Goal: Task Accomplishment & Management: Use online tool/utility

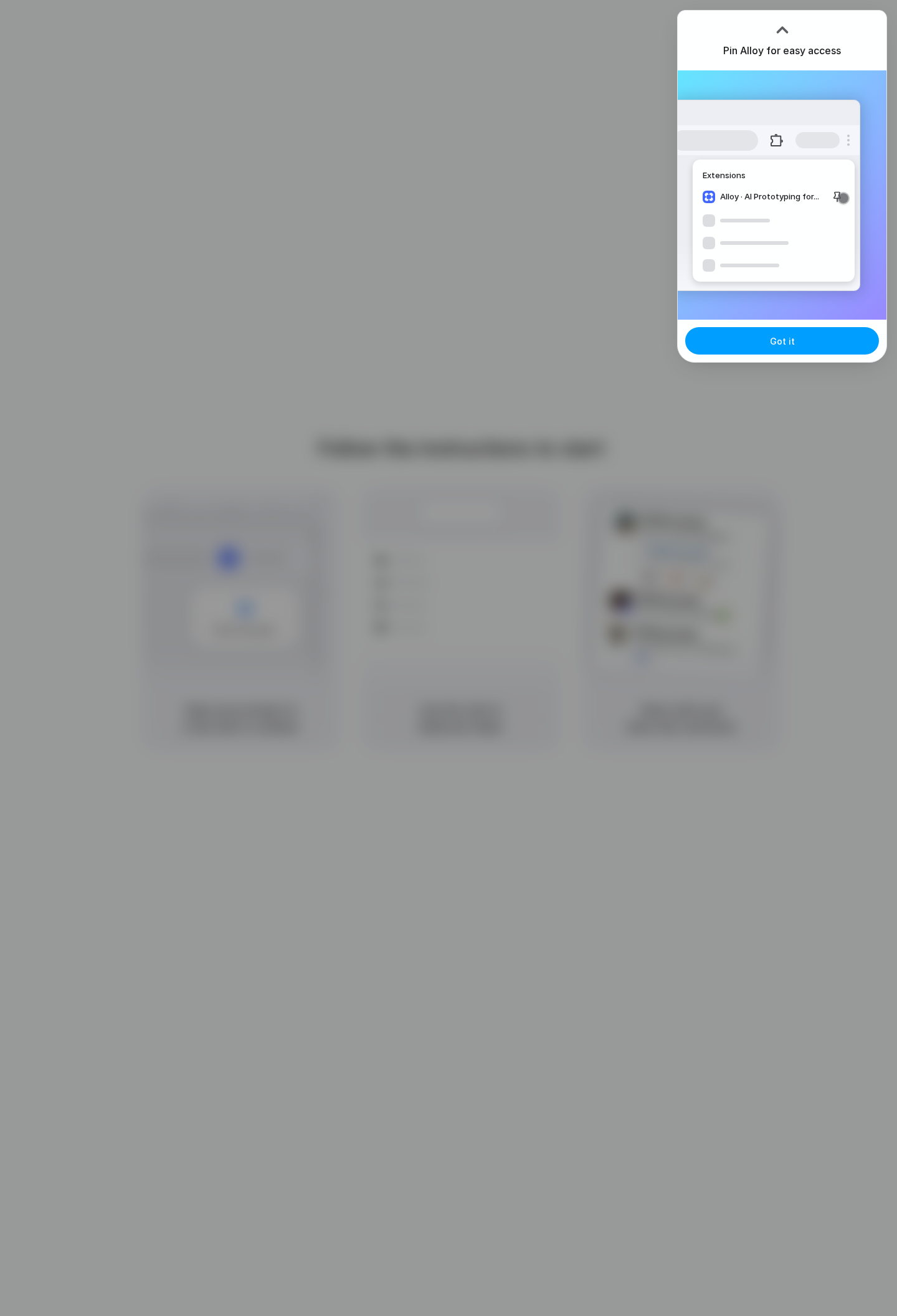
click at [805, 345] on button "Got it" at bounding box center [781, 340] width 194 height 27
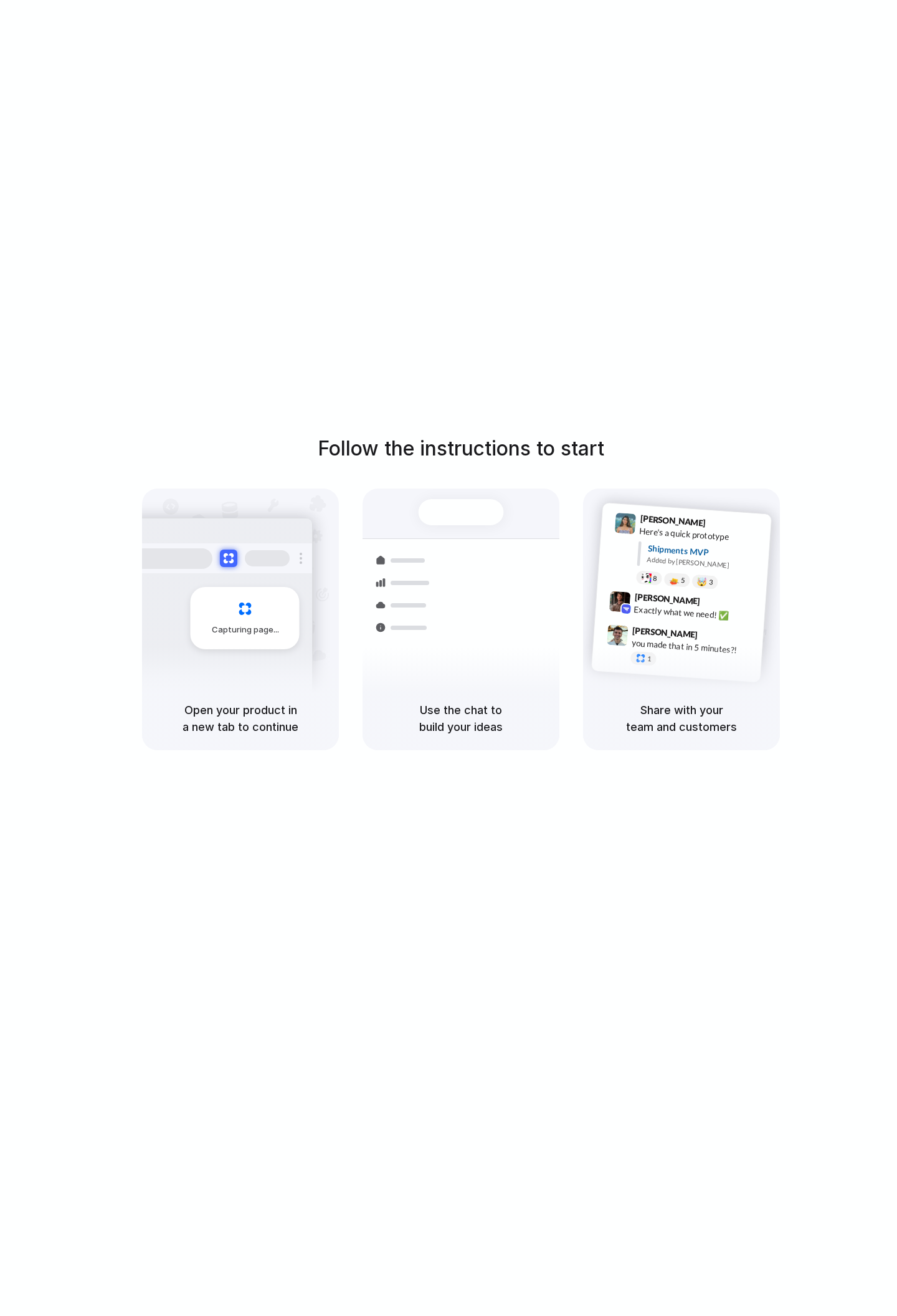
click at [491, 205] on div "Follow the instructions to start Capturing page Open your product in a new tab …" at bounding box center [461, 670] width 922 height 1341
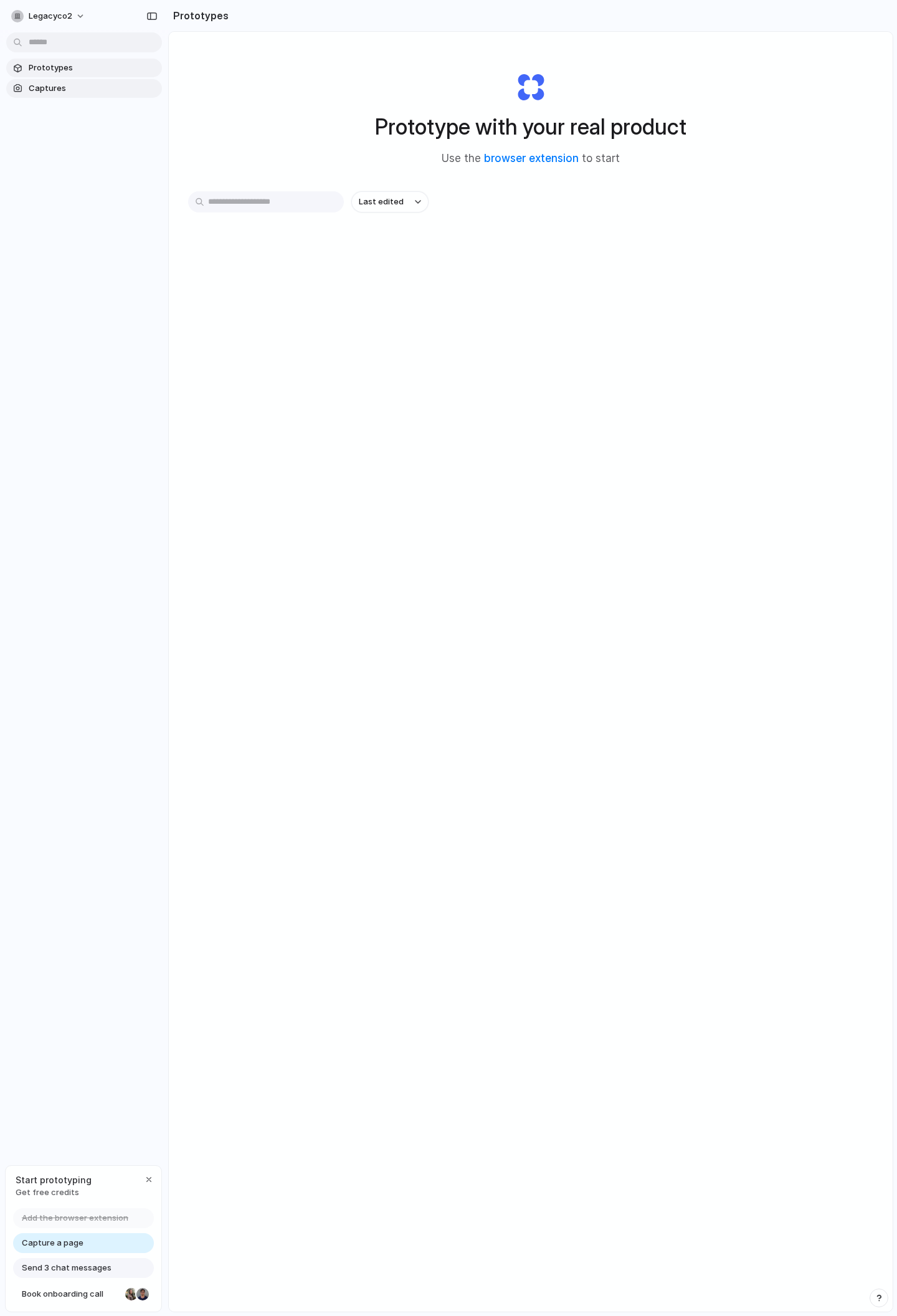
click at [95, 90] on span "Captures" at bounding box center [92, 88] width 128 height 12
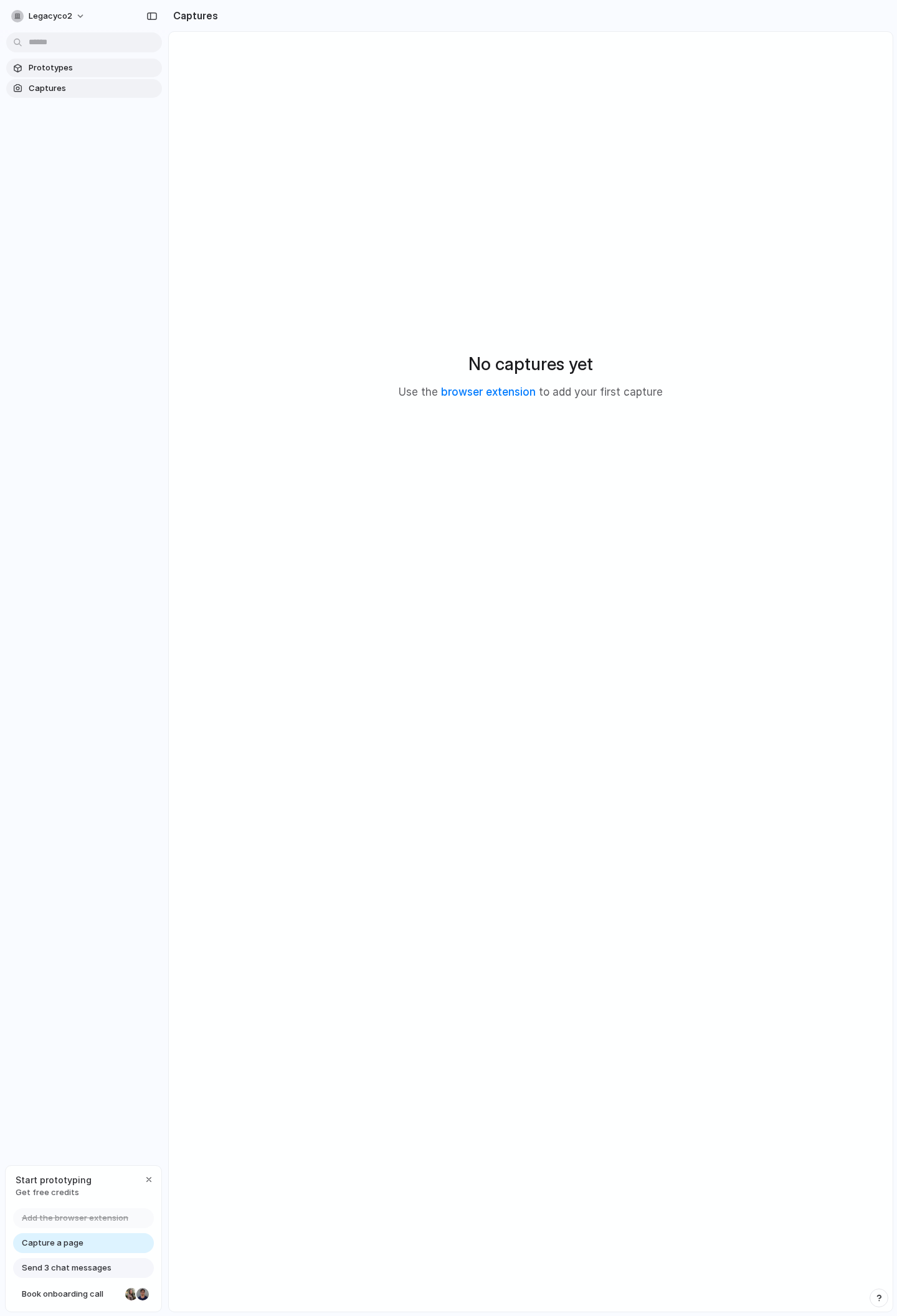
click at [63, 68] on span "Prototypes" at bounding box center [92, 68] width 128 height 12
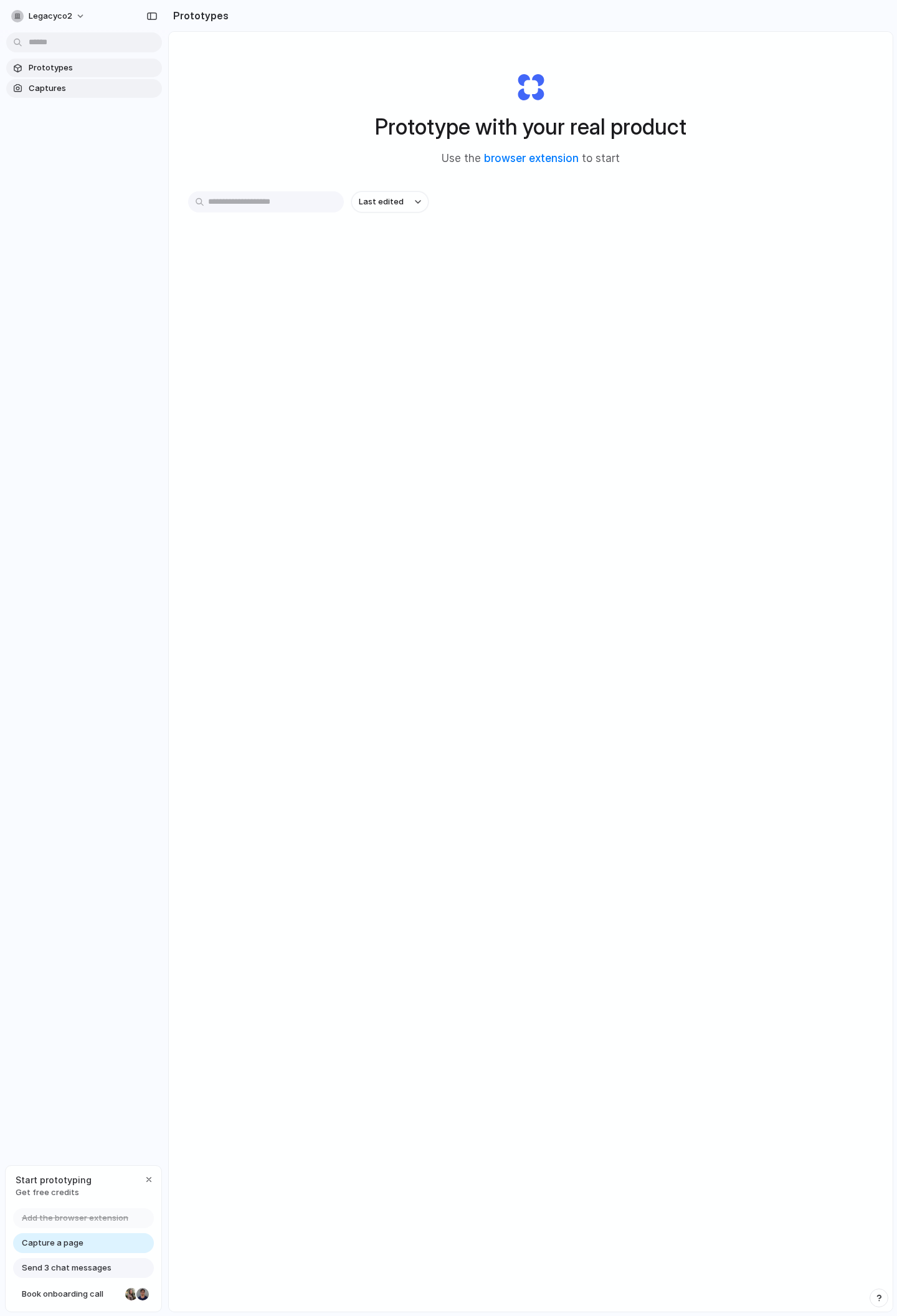
click at [50, 81] on link "Captures" at bounding box center [84, 88] width 155 height 18
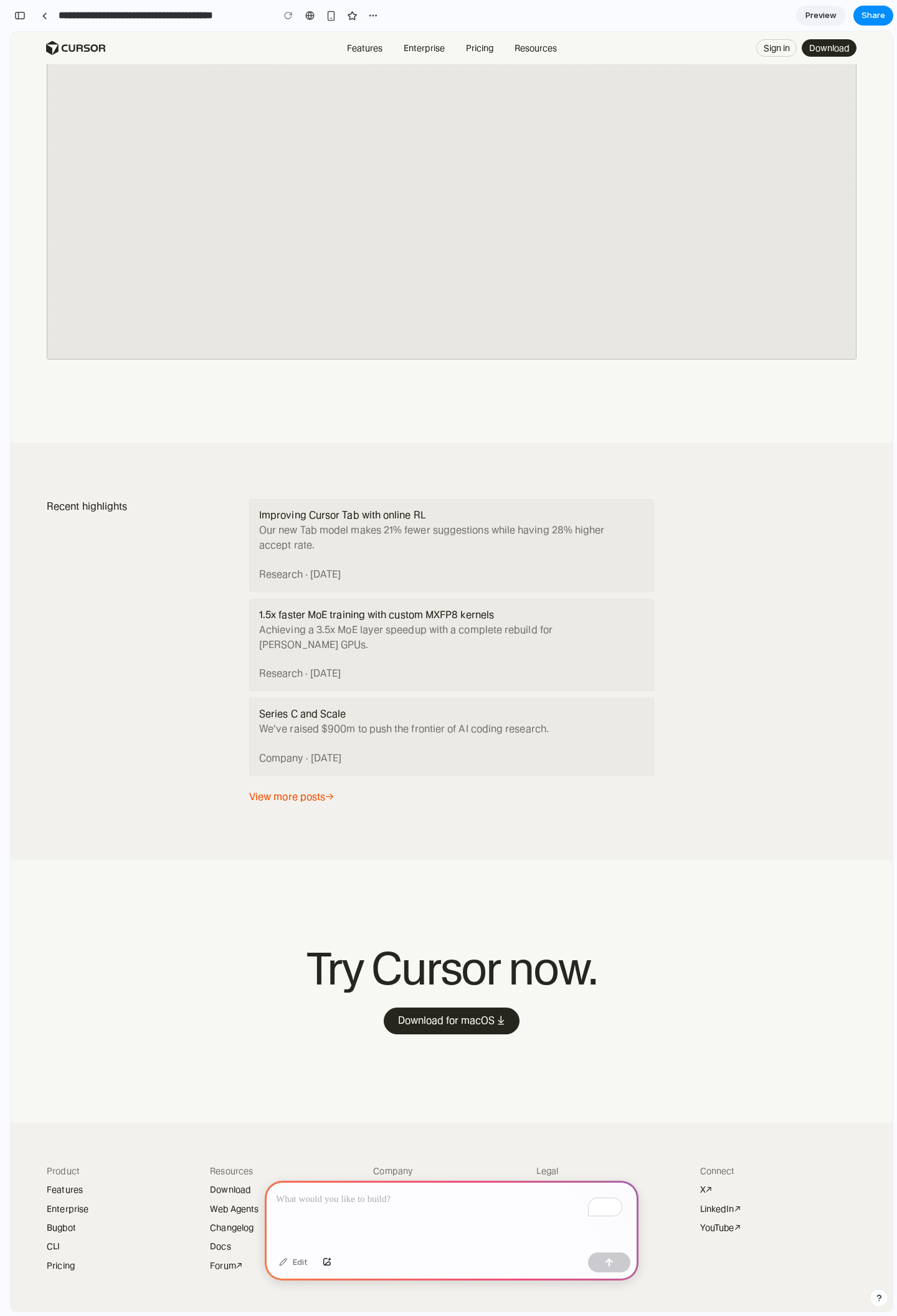
scroll to position [4271, 0]
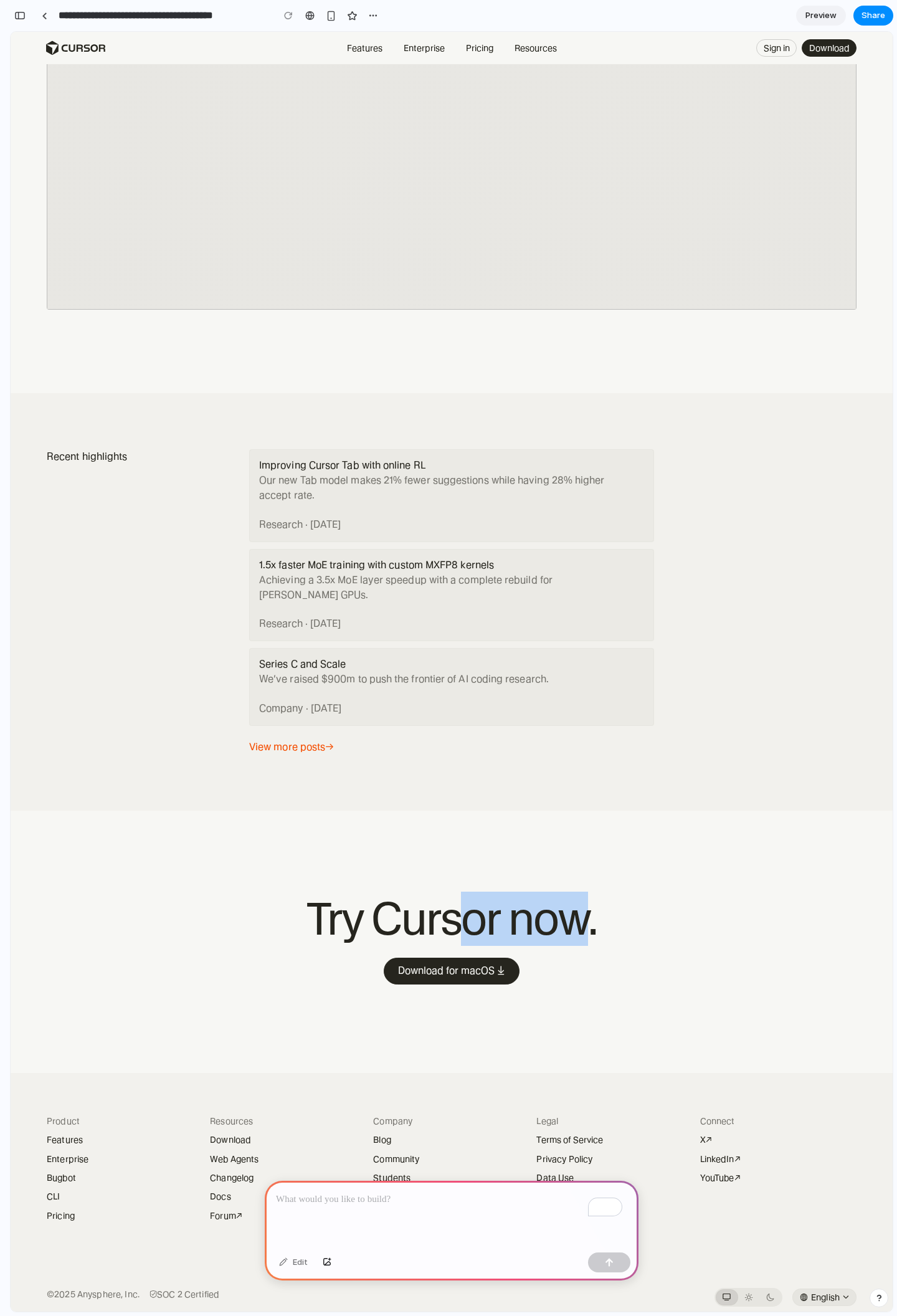
drag, startPoint x: 468, startPoint y: 904, endPoint x: 569, endPoint y: 904, distance: 101.0
click at [569, 904] on h2 "Try Cursor now." at bounding box center [452, 919] width 498 height 49
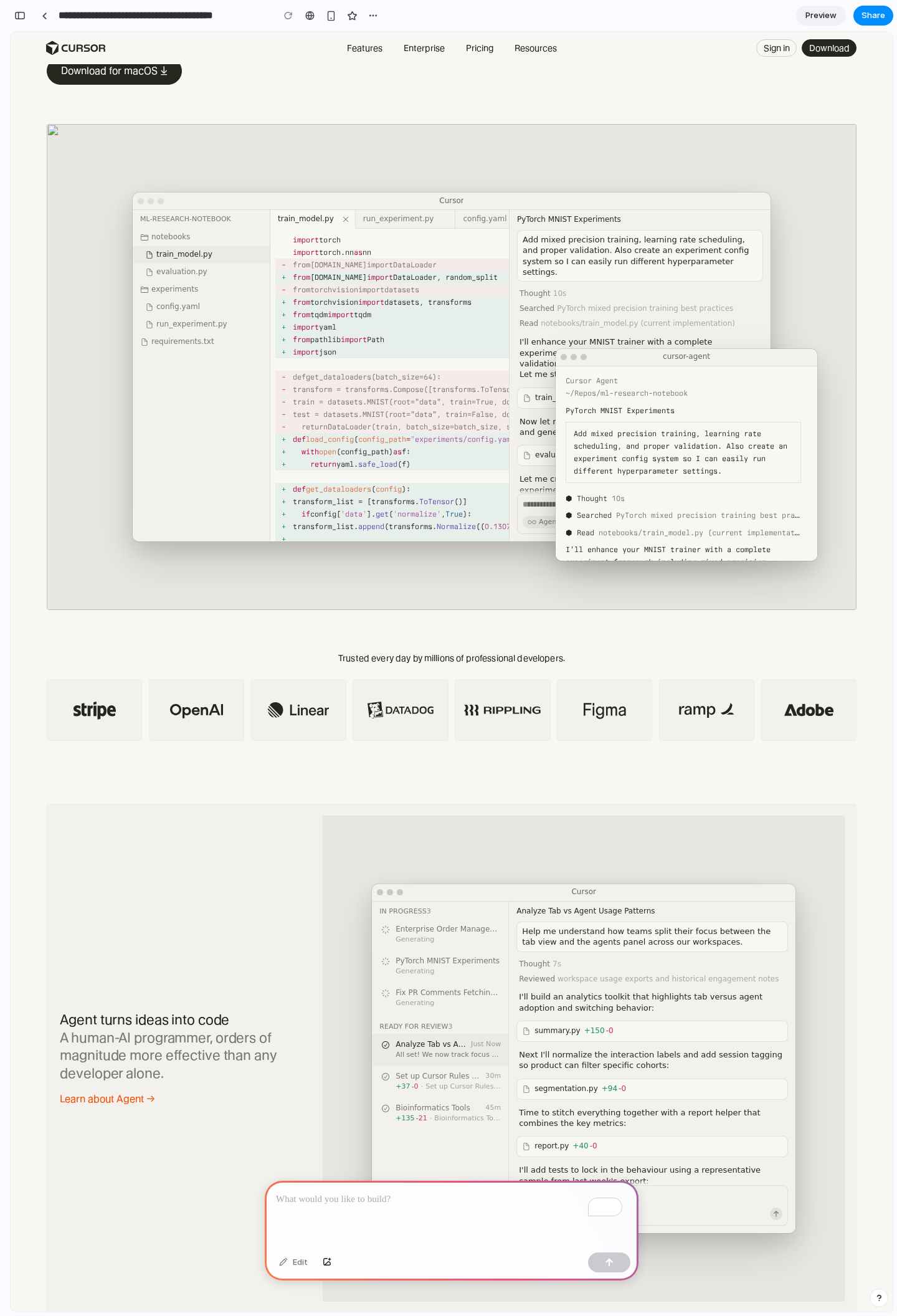
scroll to position [0, 0]
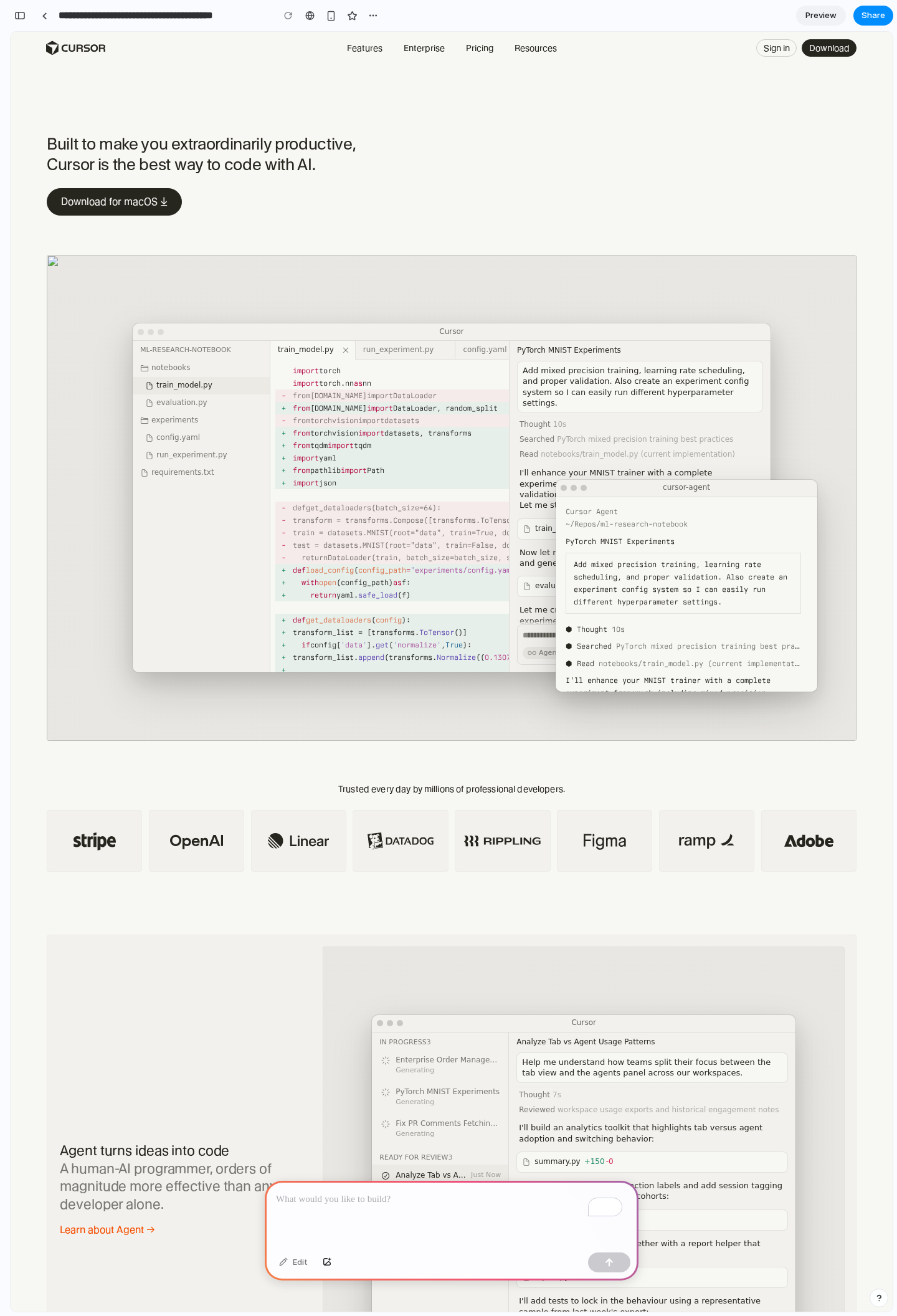
click at [407, 1204] on div "To enrich screen reader interactions, please activate Accessibility in Grammarl…" at bounding box center [452, 1213] width 374 height 66
click at [605, 1263] on div "button" at bounding box center [609, 1262] width 9 height 9
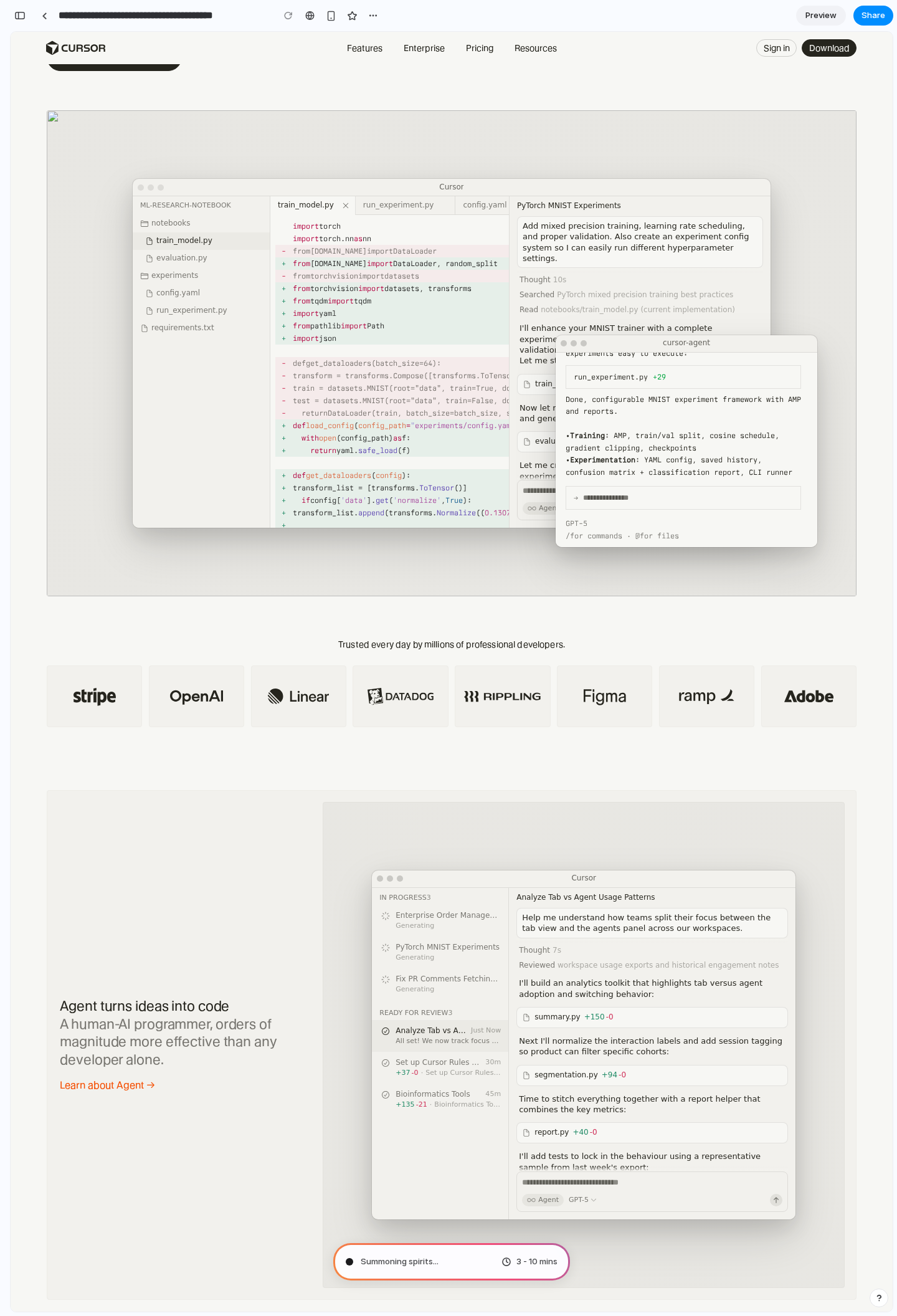
scroll to position [335, 0]
drag, startPoint x: 596, startPoint y: 446, endPoint x: 674, endPoint y: 449, distance: 78.1
click at [674, 449] on div "Done, configurable MNIST experiment framework with AMP and reports. • Training …" at bounding box center [683, 448] width 236 height 86
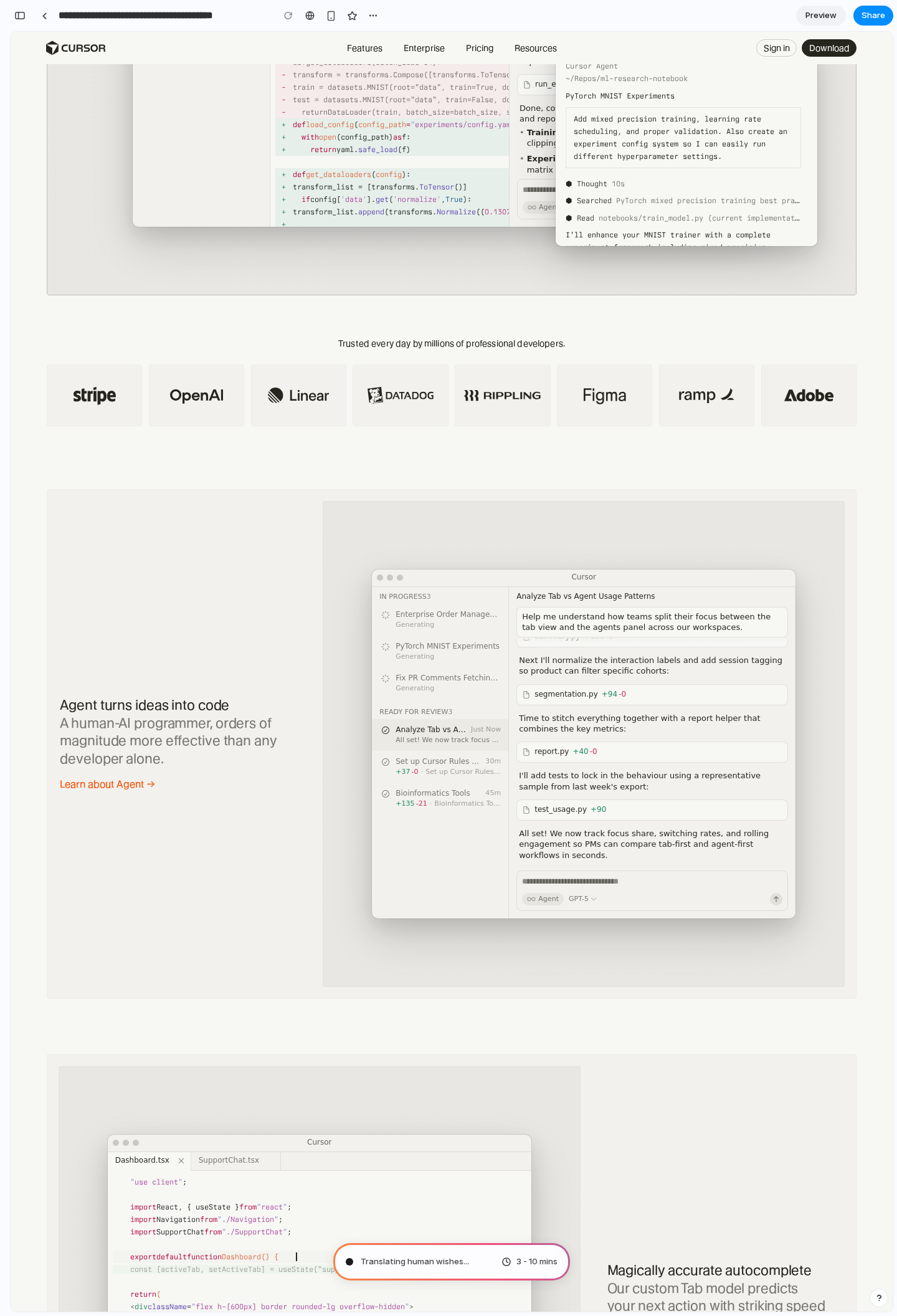
scroll to position [0, 0]
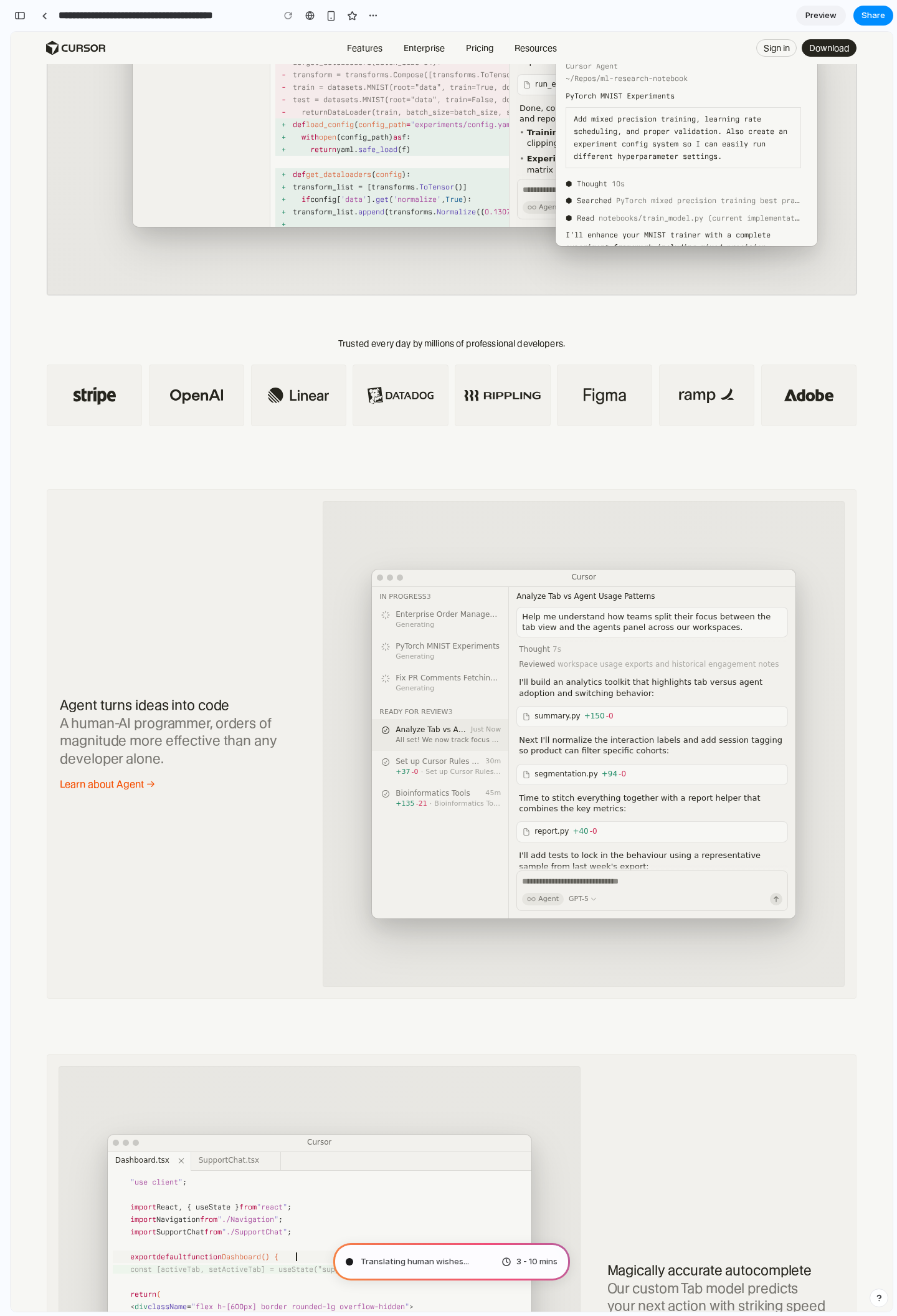
click at [570, 717] on span "summary.py" at bounding box center [557, 716] width 45 height 9
click at [608, 775] on span "+94" at bounding box center [609, 773] width 16 height 9
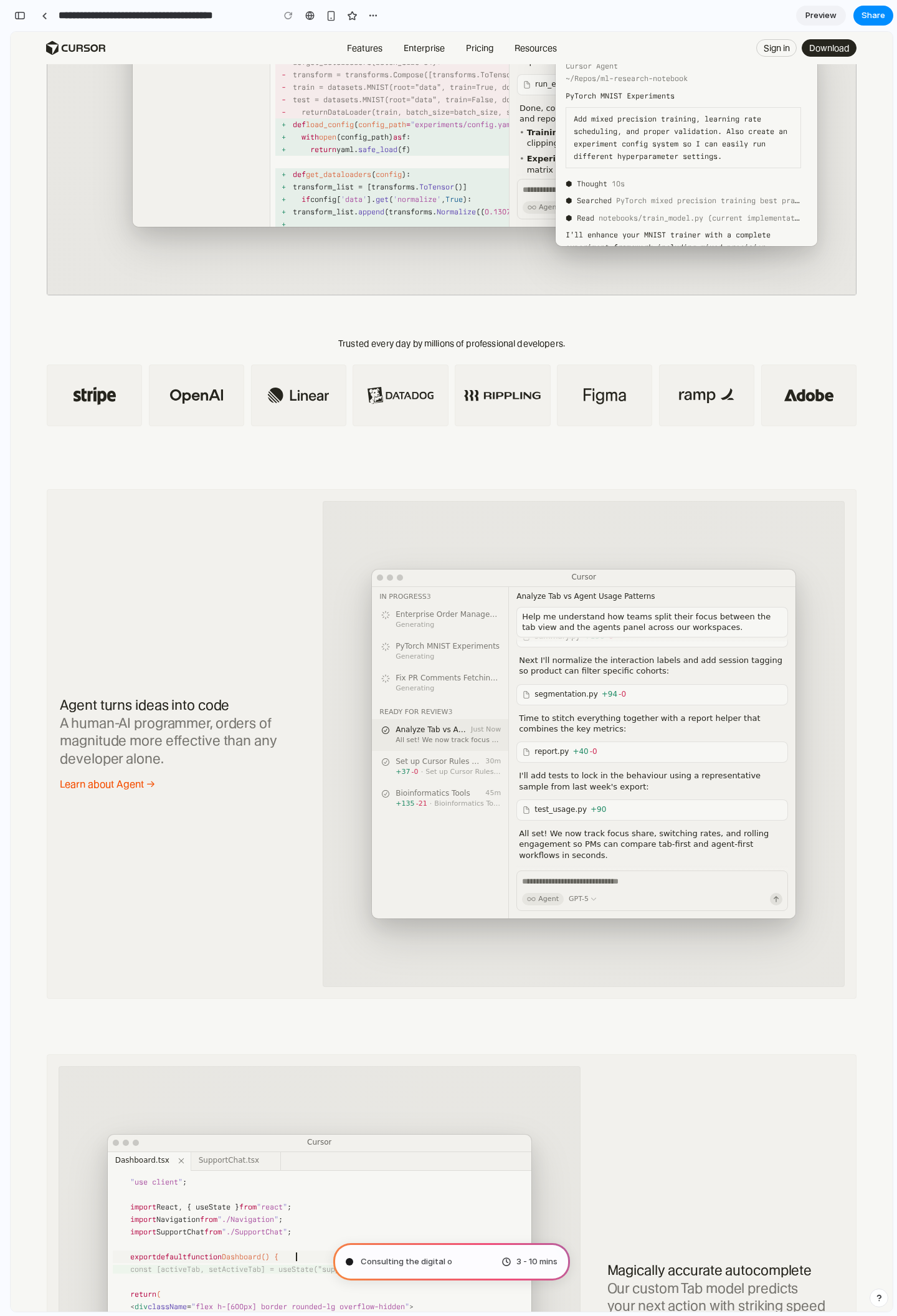
click at [422, 758] on div "Set up Cursor Rules for Dashboard" at bounding box center [438, 762] width 85 height 10
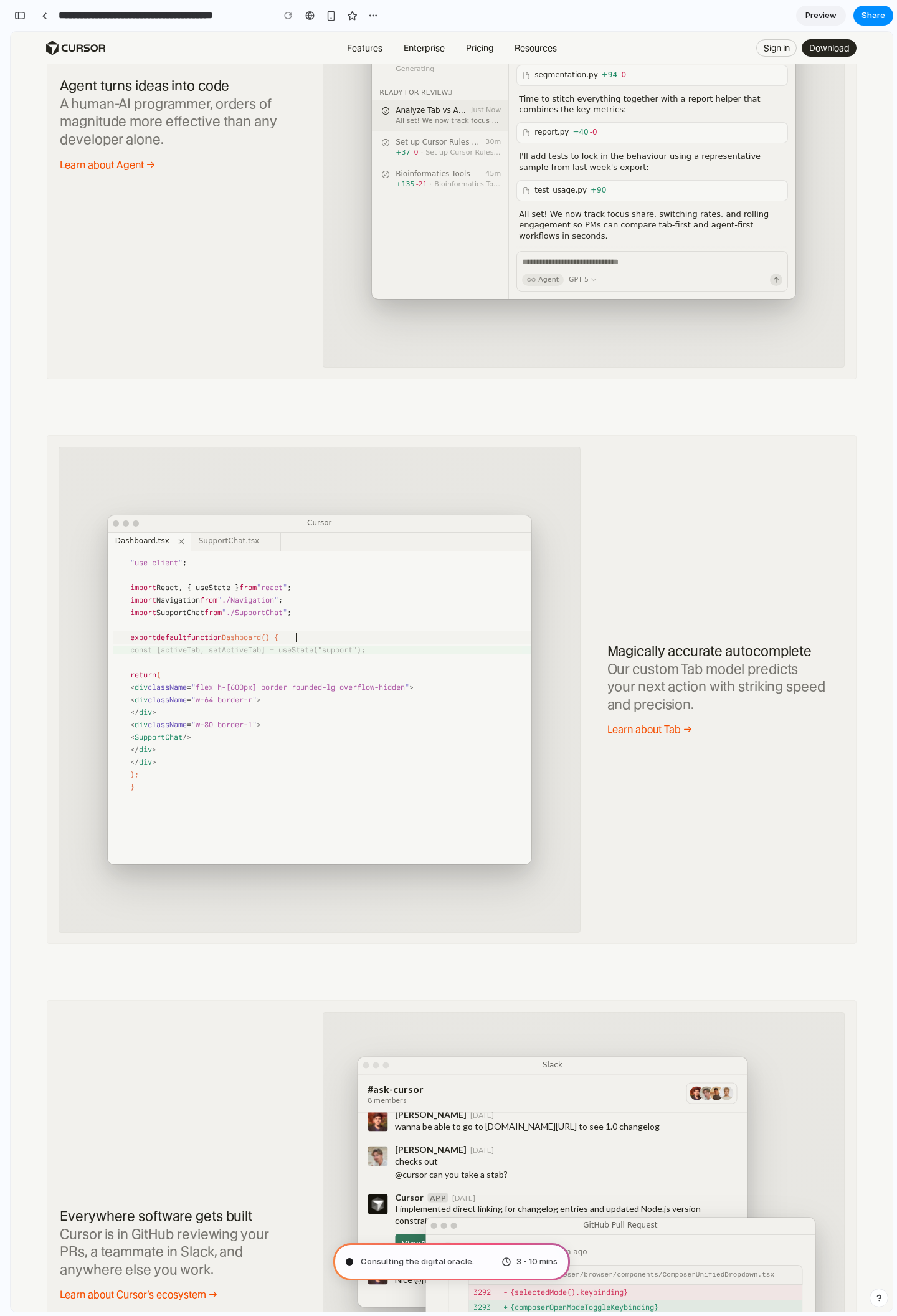
scroll to position [1106, 0]
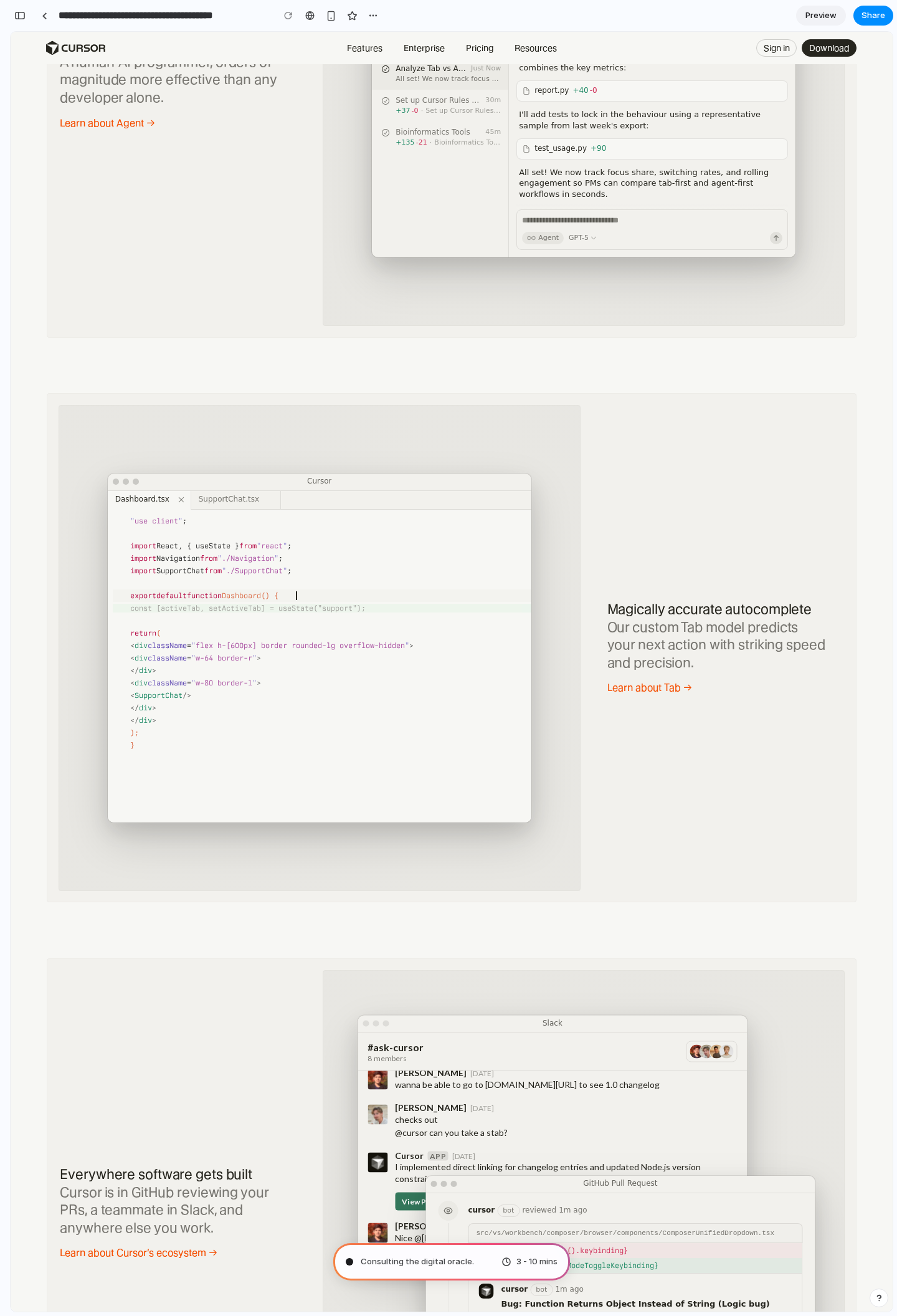
click at [299, 612] on div "Cursor Get Cursor Dashboard.tsx SupportChat.tsx " use client " ; import React, …" at bounding box center [319, 647] width 423 height 349
click at [298, 597] on div "Cursor Get Cursor Dashboard.tsx SupportChat.tsx " use client " ; import React, …" at bounding box center [319, 647] width 423 height 349
drag, startPoint x: 320, startPoint y: 606, endPoint x: 457, endPoint y: 614, distance: 137.2
click at [457, 614] on div "Cursor Get Cursor Dashboard.tsx SupportChat.tsx " use client " ; import React, …" at bounding box center [319, 647] width 423 height 349
click at [505, 514] on div "Cursor Get Cursor Dashboard.tsx SupportChat.tsx " use client " ; import React, …" at bounding box center [319, 647] width 423 height 349
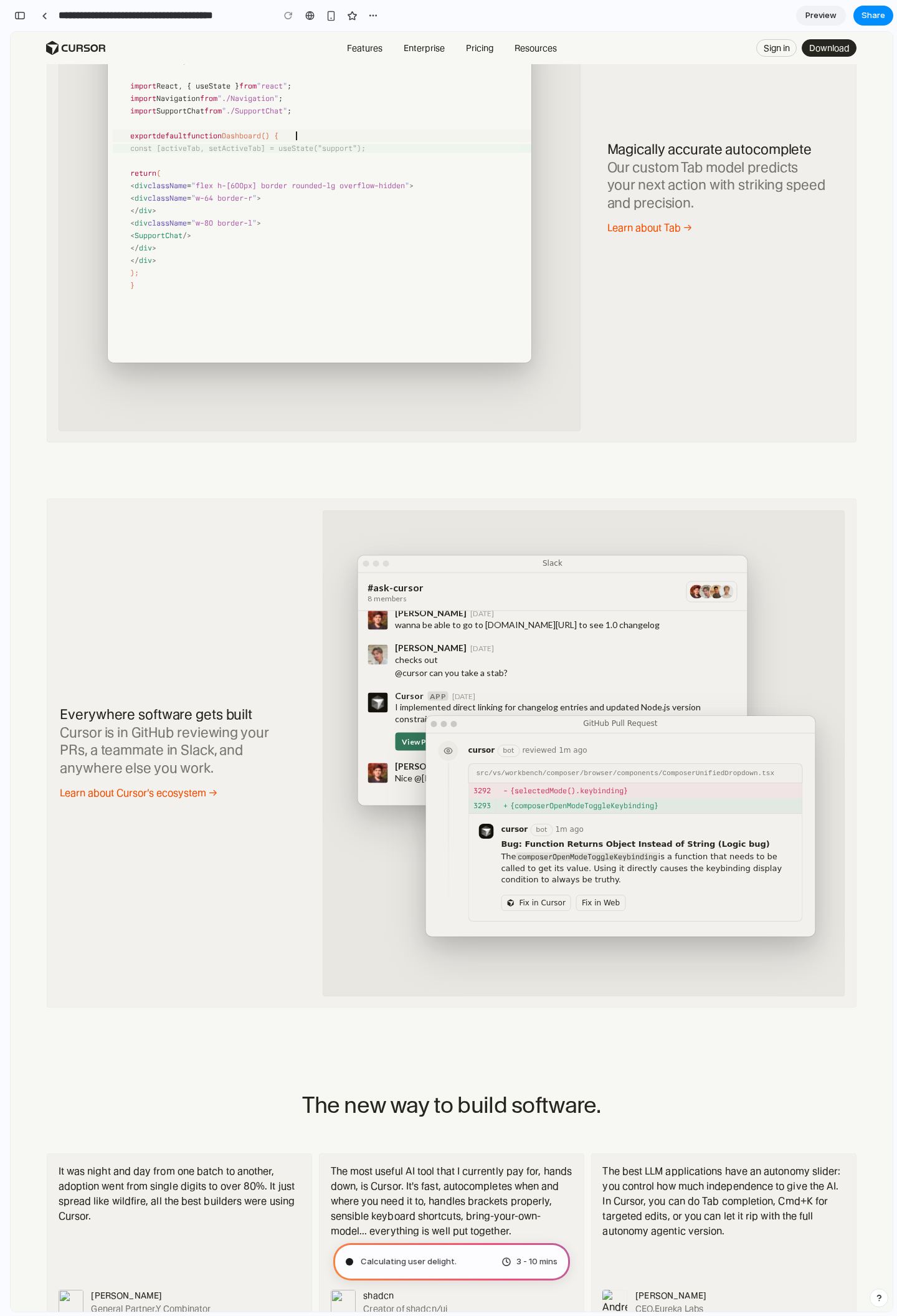
scroll to position [1567, 0]
click at [524, 1264] on span "3 - 10 mins" at bounding box center [537, 1262] width 41 height 12
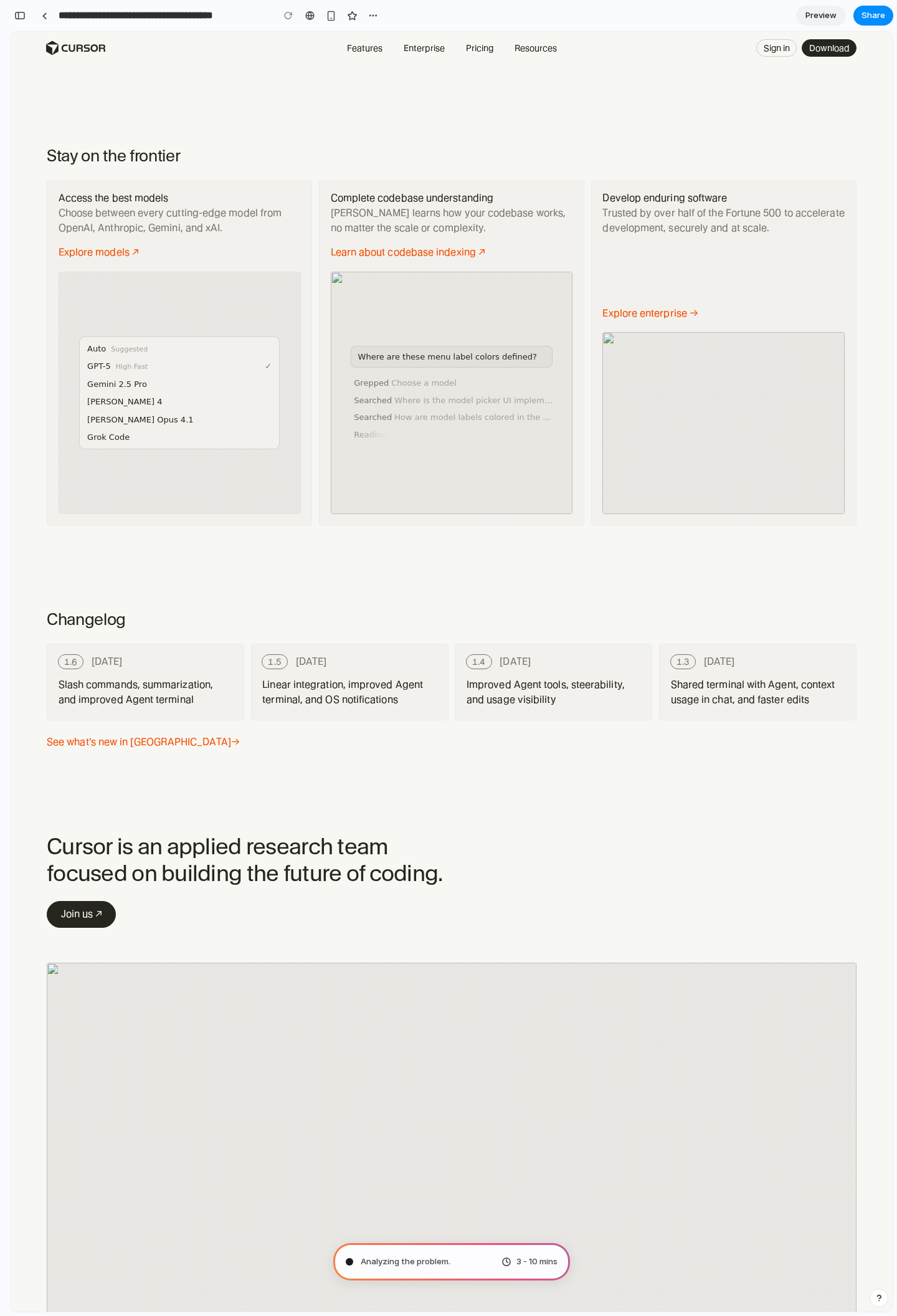
scroll to position [3014, 0]
click at [152, 740] on link "See what’s new in [GEOGRAPHIC_DATA] →" at bounding box center [143, 740] width 193 height 15
click at [201, 671] on link "1.6 [DATE] Slash commands, summarization, and improved Agent terminal" at bounding box center [145, 680] width 197 height 77
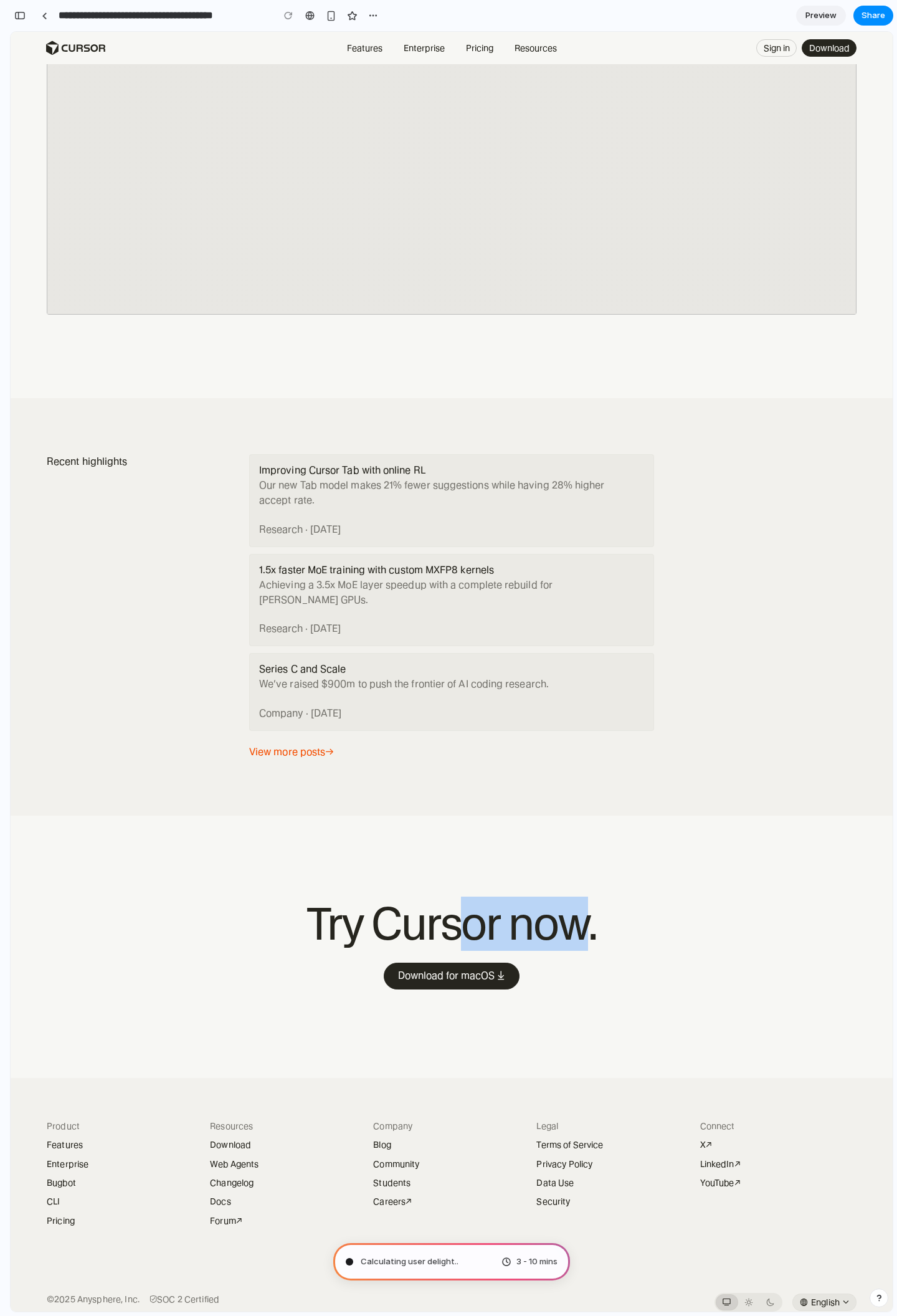
scroll to position [4271, 0]
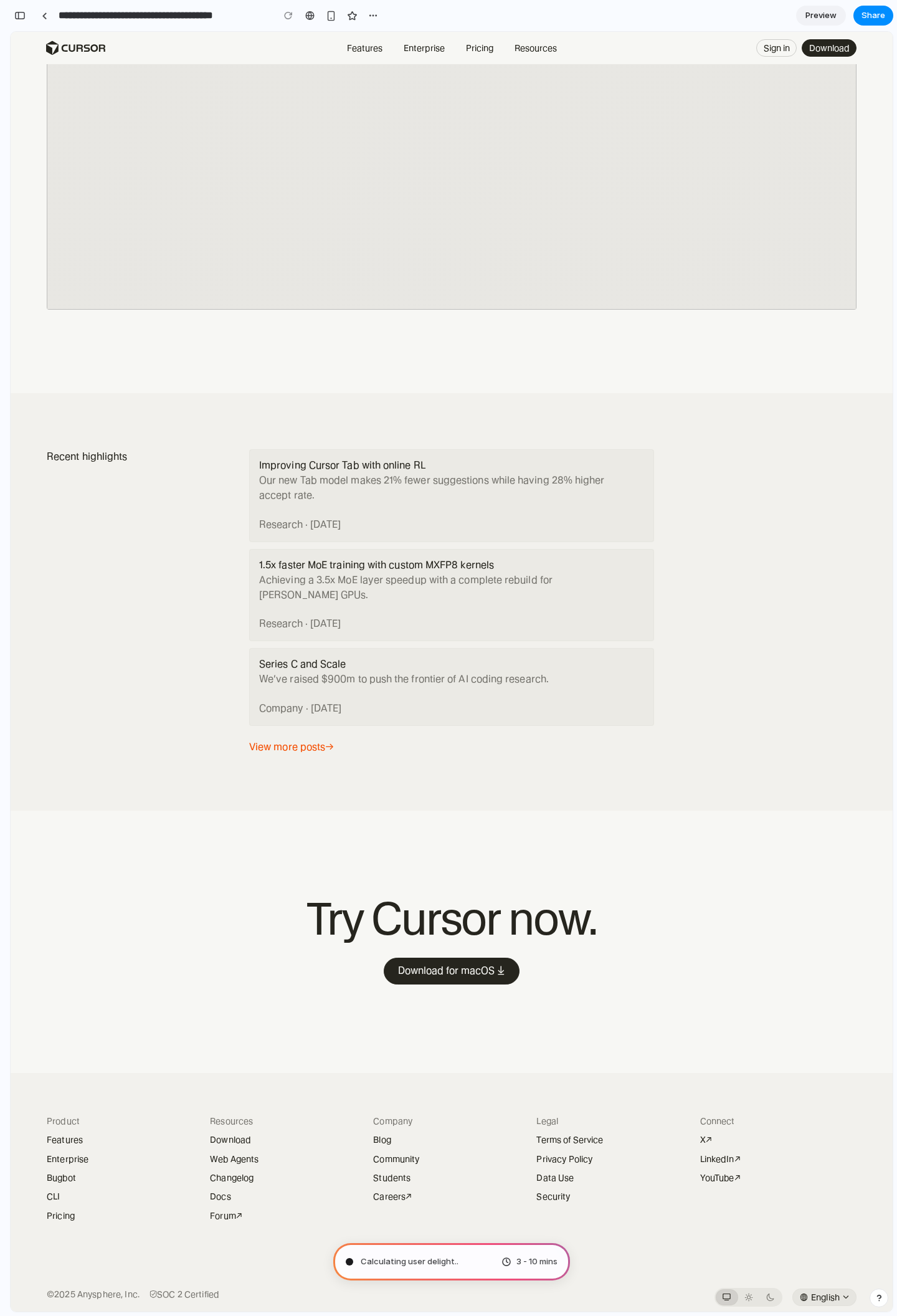
click at [342, 861] on section "Try Cursor now. Download for macOS ⤓ Download for macOS ⤓" at bounding box center [451, 941] width 882 height 262
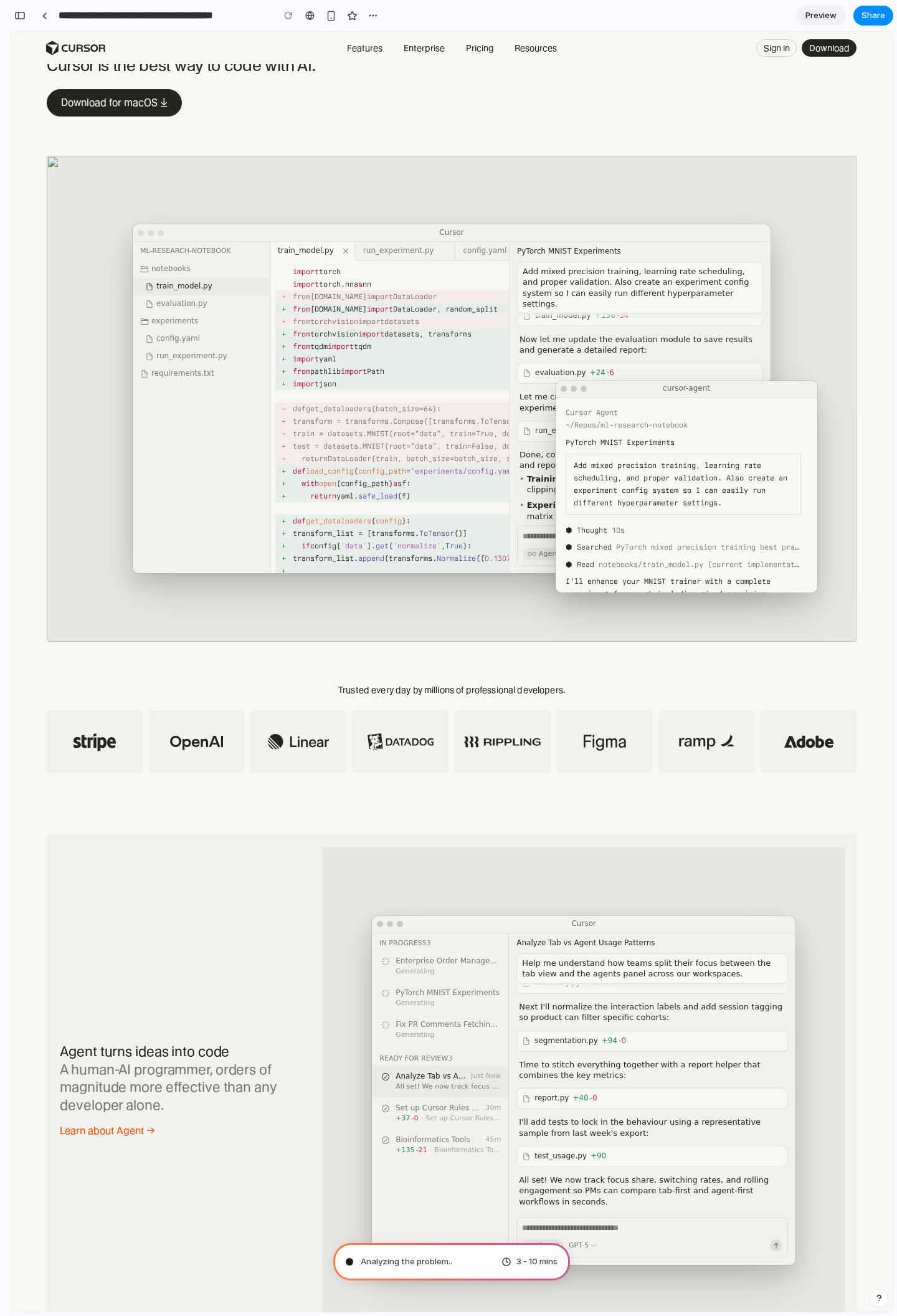
scroll to position [0, 0]
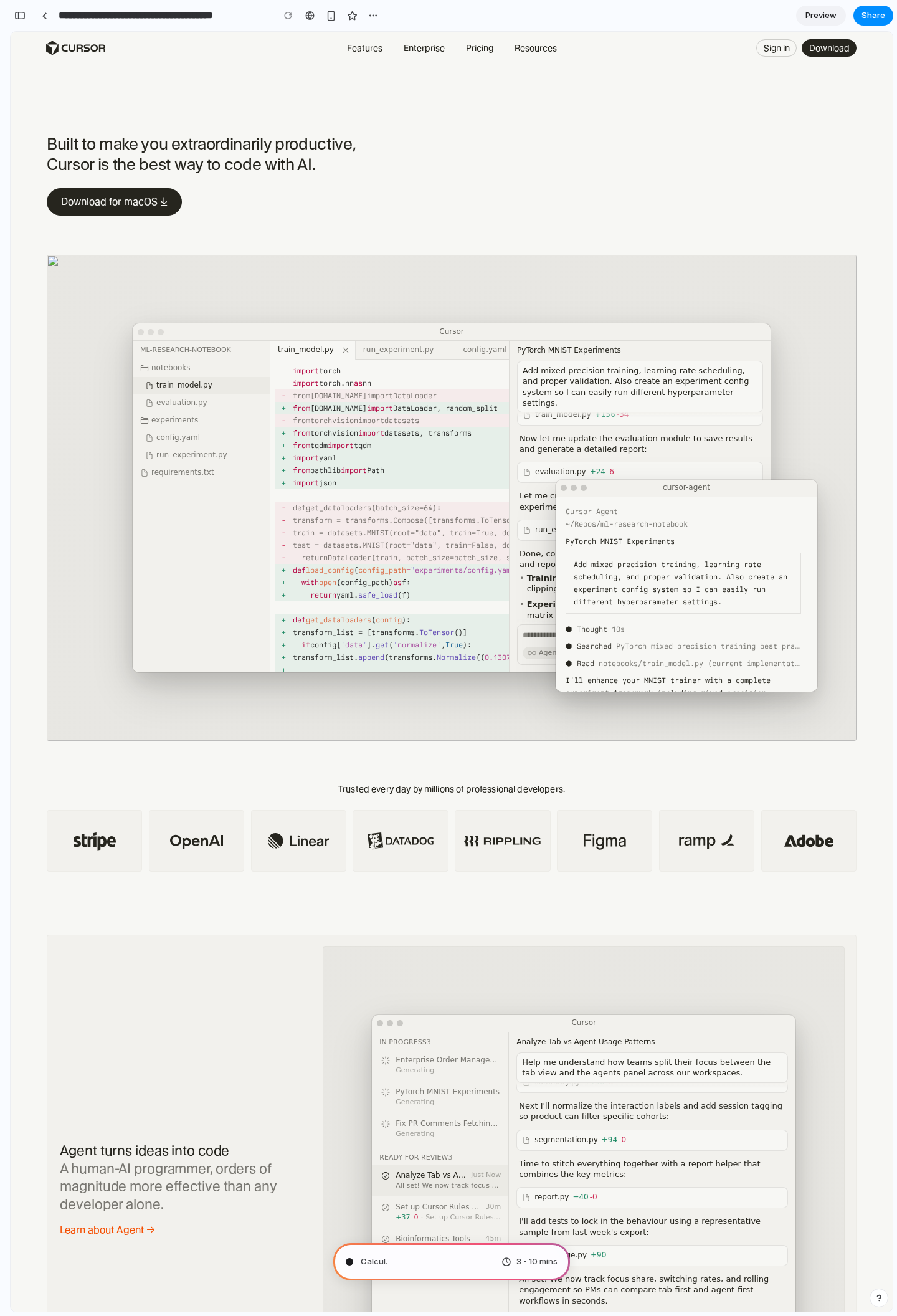
type input "**********"
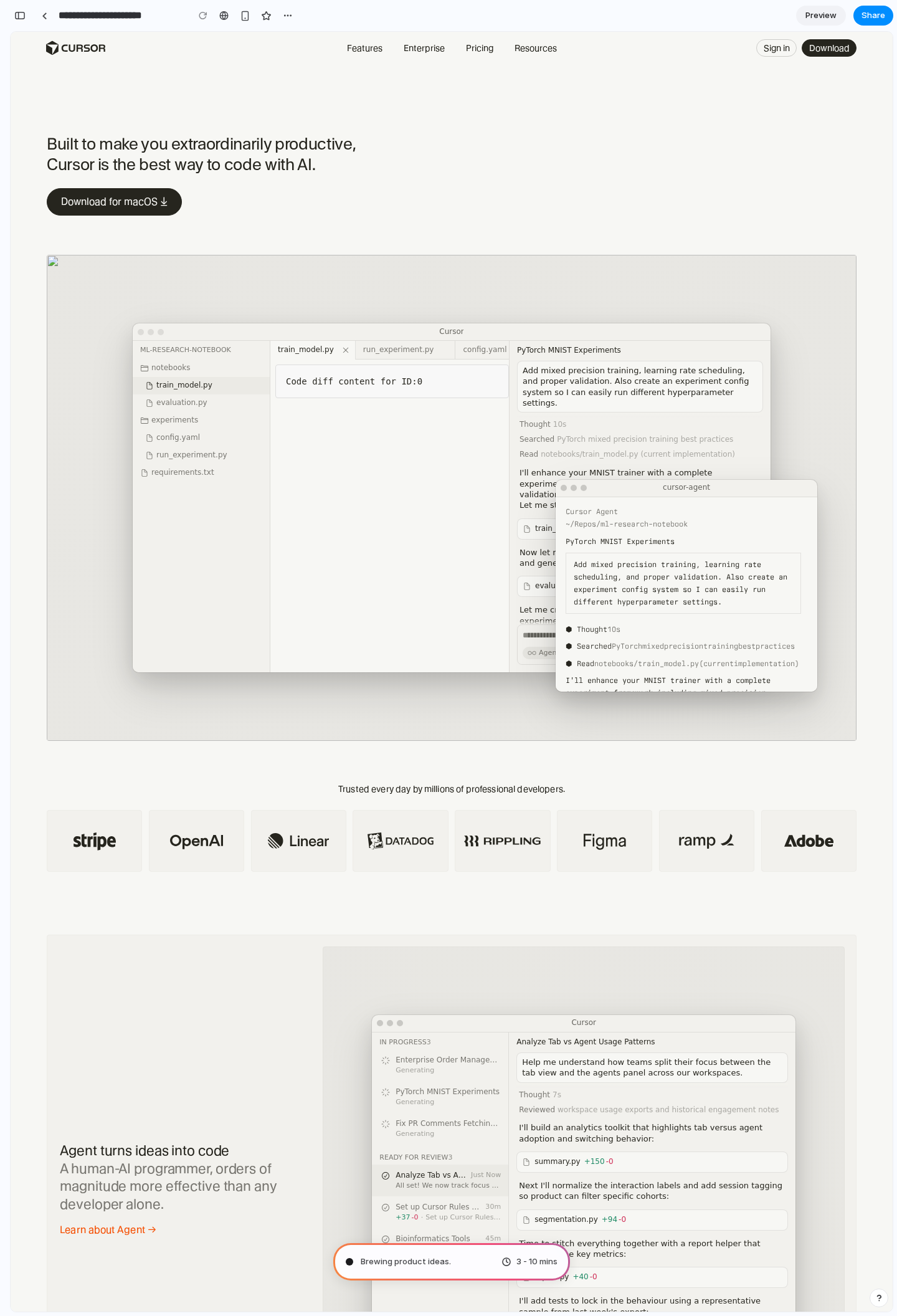
click at [454, 1253] on div "Brewing product ideas . 3 - 10 mins" at bounding box center [452, 1261] width 237 height 38
click at [515, 1253] on div "Brewing product ideas ... 3 - 10 mins" at bounding box center [452, 1261] width 237 height 38
click at [540, 1266] on span "3 - 10 mins" at bounding box center [537, 1262] width 41 height 12
click at [819, 14] on span "Preview" at bounding box center [820, 16] width 31 height 12
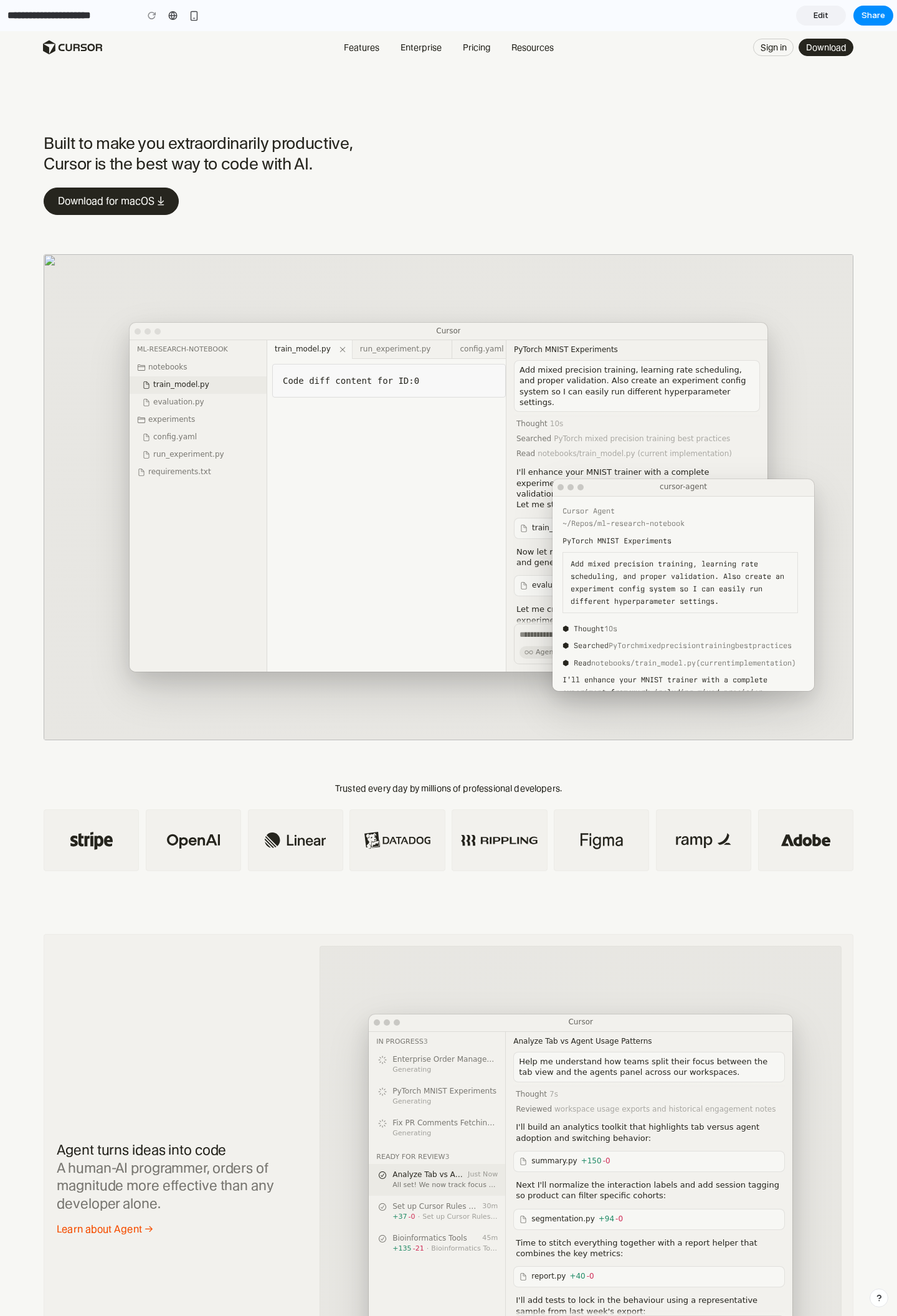
click at [677, 301] on div "Cursor ml-research-notebook notebooks train_model.py evaluation.py experiments …" at bounding box center [448, 497] width 809 height 486
click at [503, 328] on div "Cursor" at bounding box center [448, 331] width 637 height 17
click at [824, 14] on span "Edit" at bounding box center [821, 16] width 15 height 12
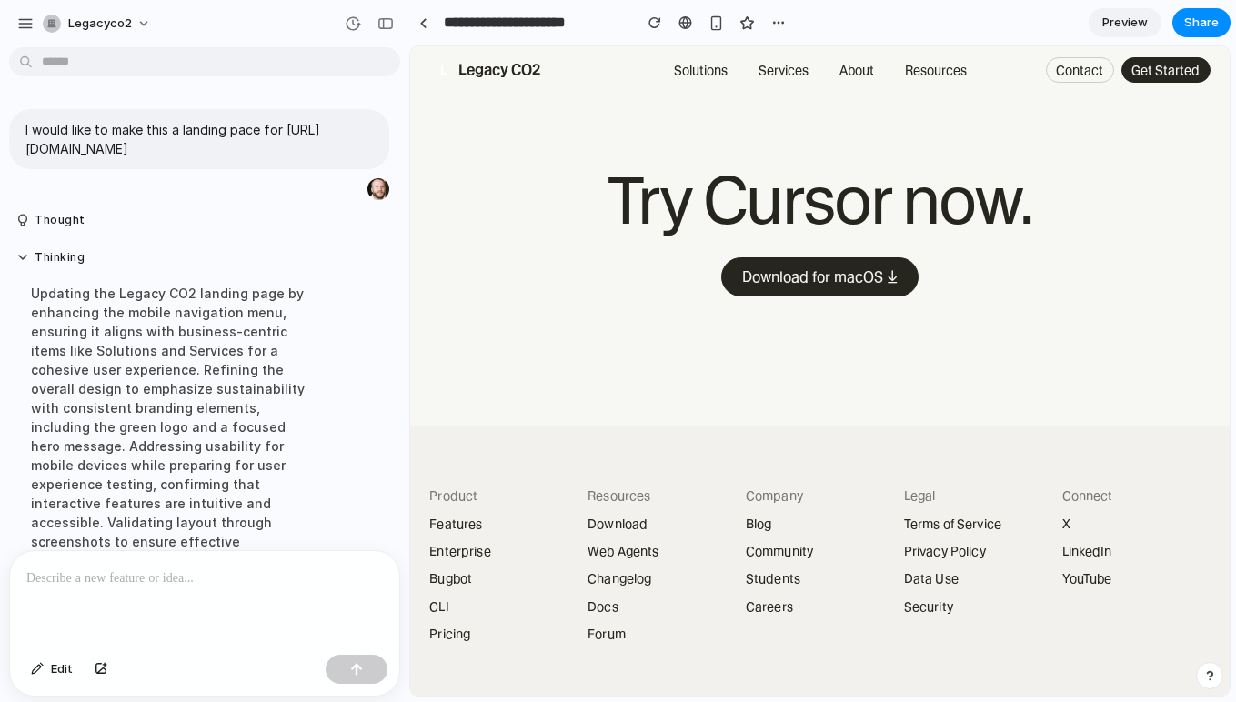
scroll to position [7034, 0]
